Goal: Find specific page/section: Find specific page/section

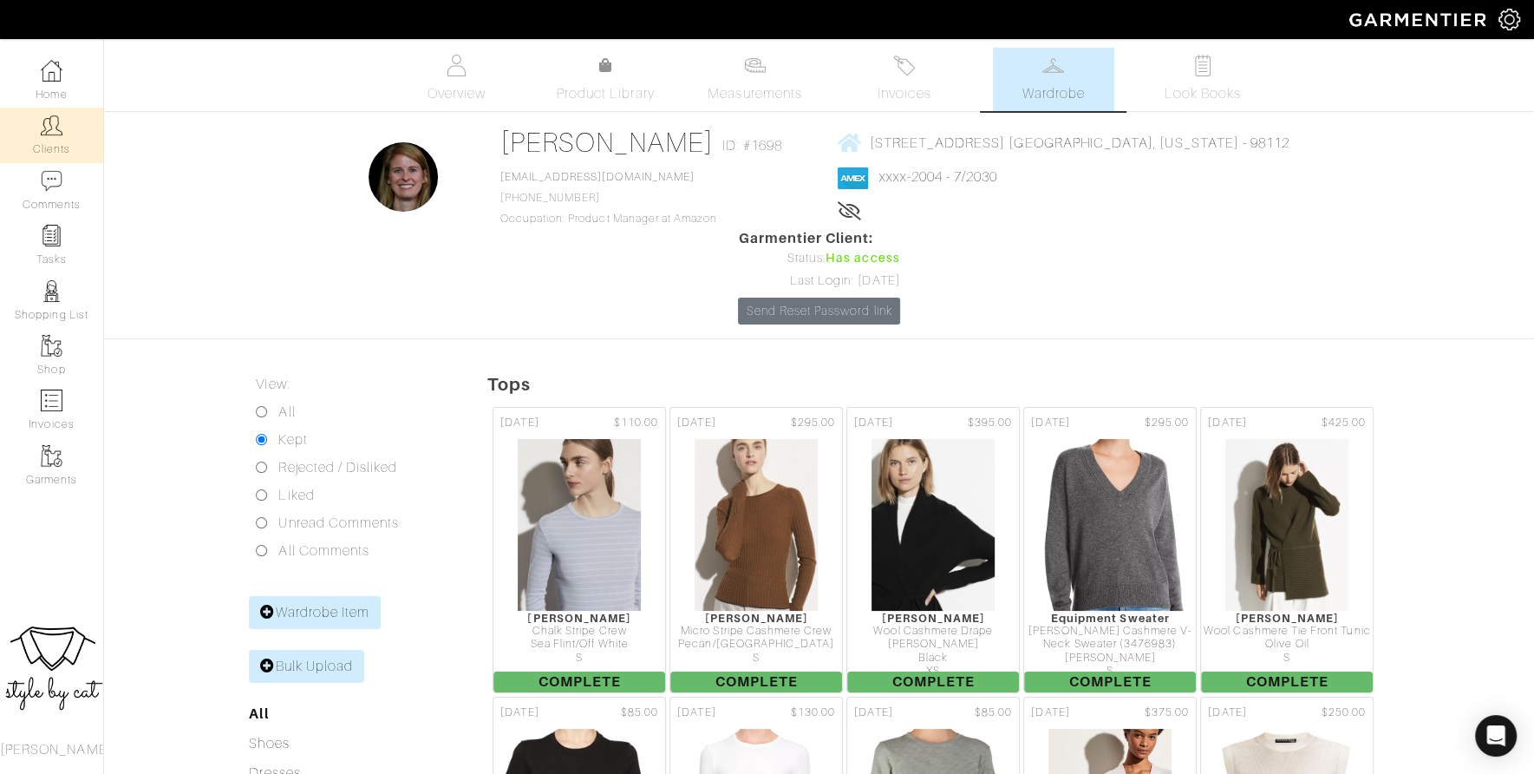
click at [50, 139] on link "Clients" at bounding box center [51, 135] width 103 height 55
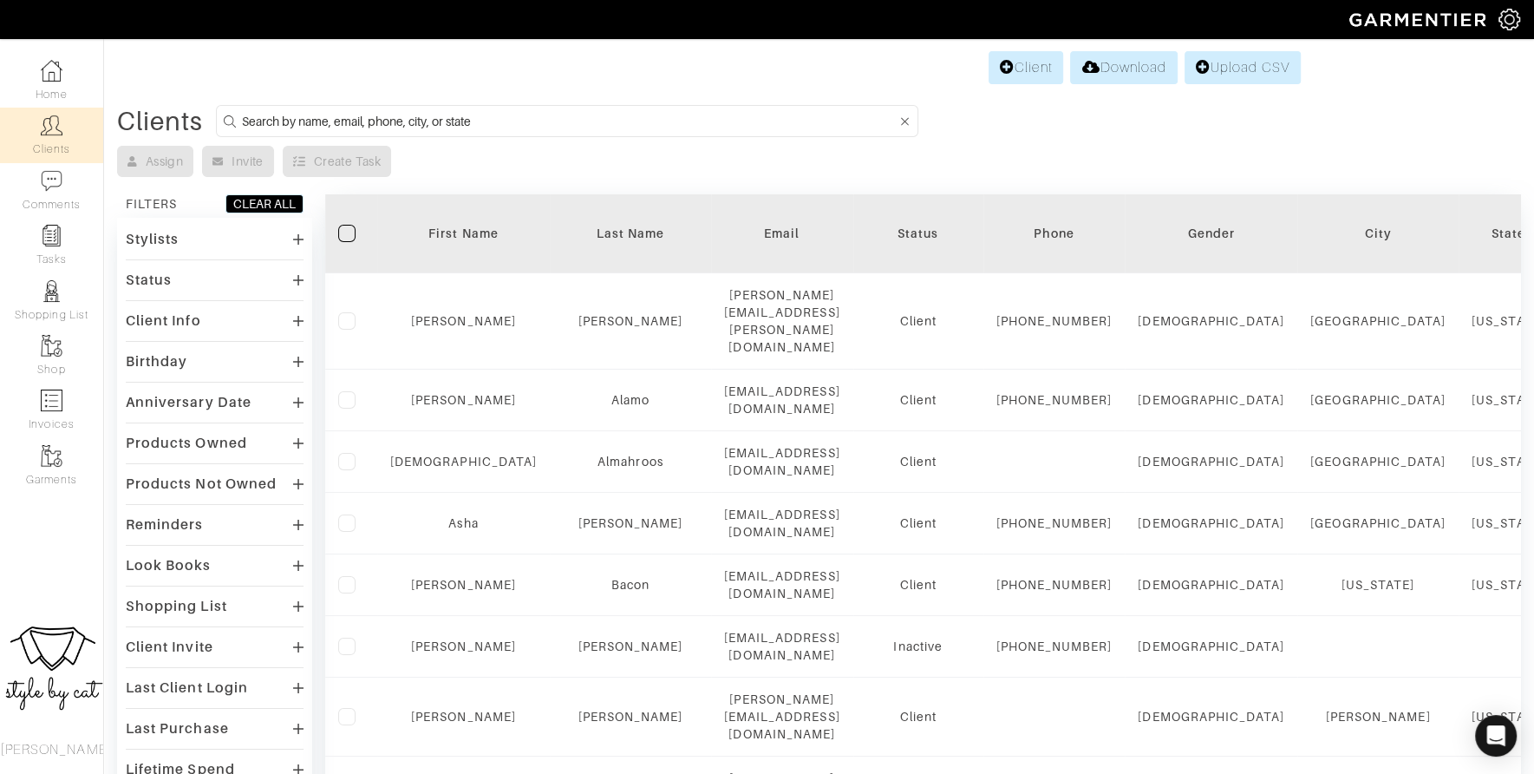
click at [517, 121] on input at bounding box center [569, 121] width 655 height 22
type input "maggi"
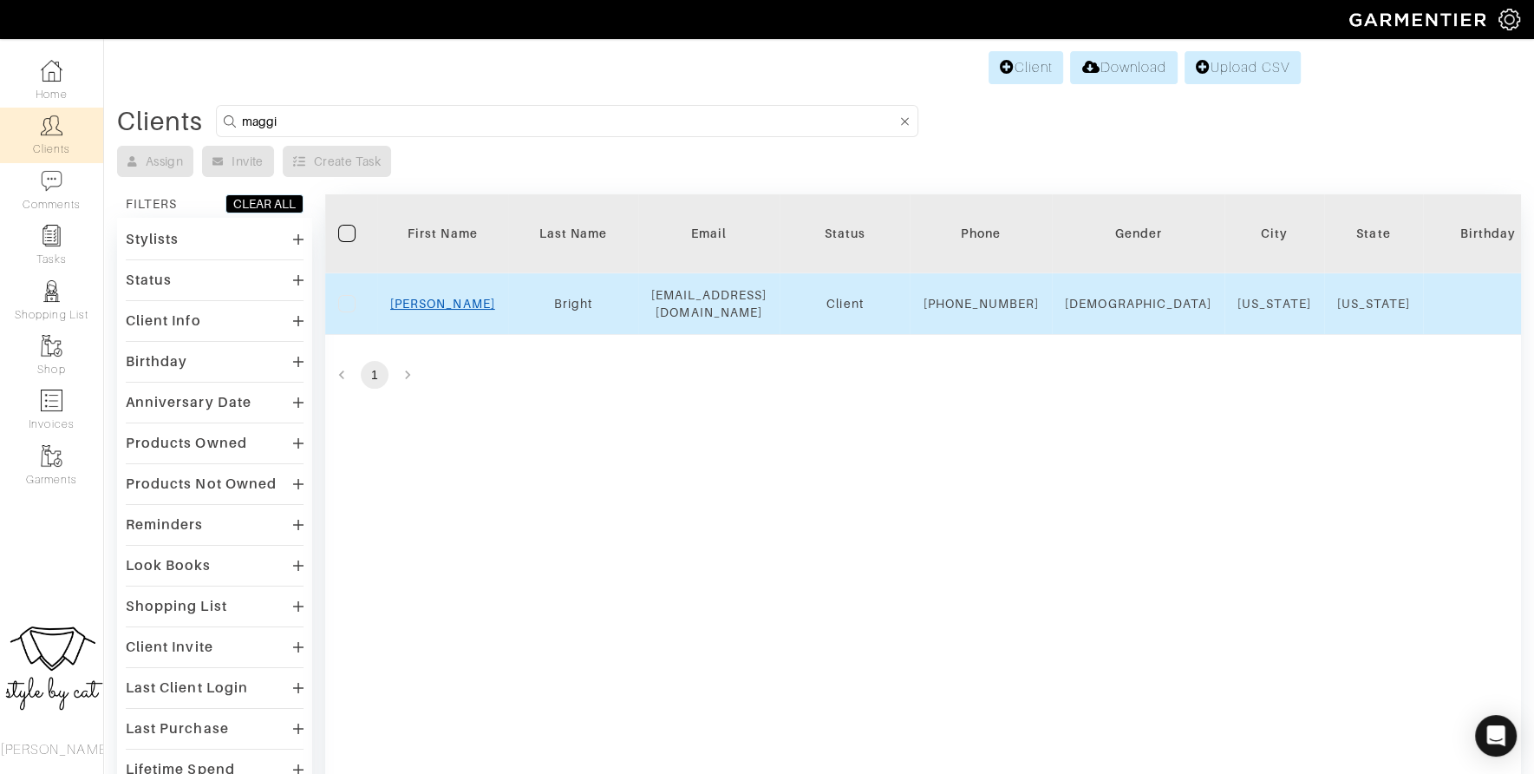
click at [448, 311] on link "Maggie" at bounding box center [442, 304] width 105 height 14
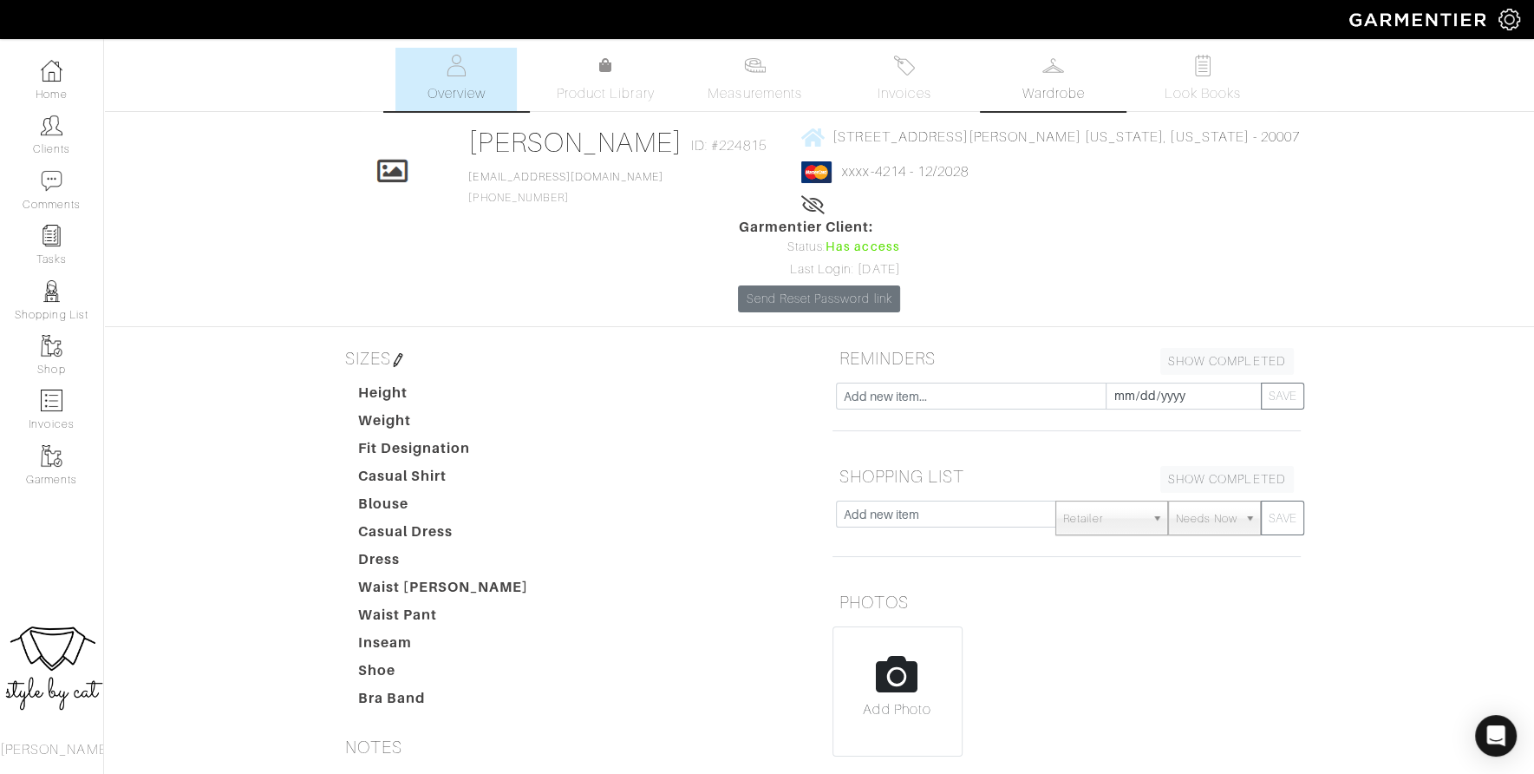
click at [1063, 99] on span "Wardrobe" at bounding box center [1054, 93] width 62 height 21
